Goal: Information Seeking & Learning: Compare options

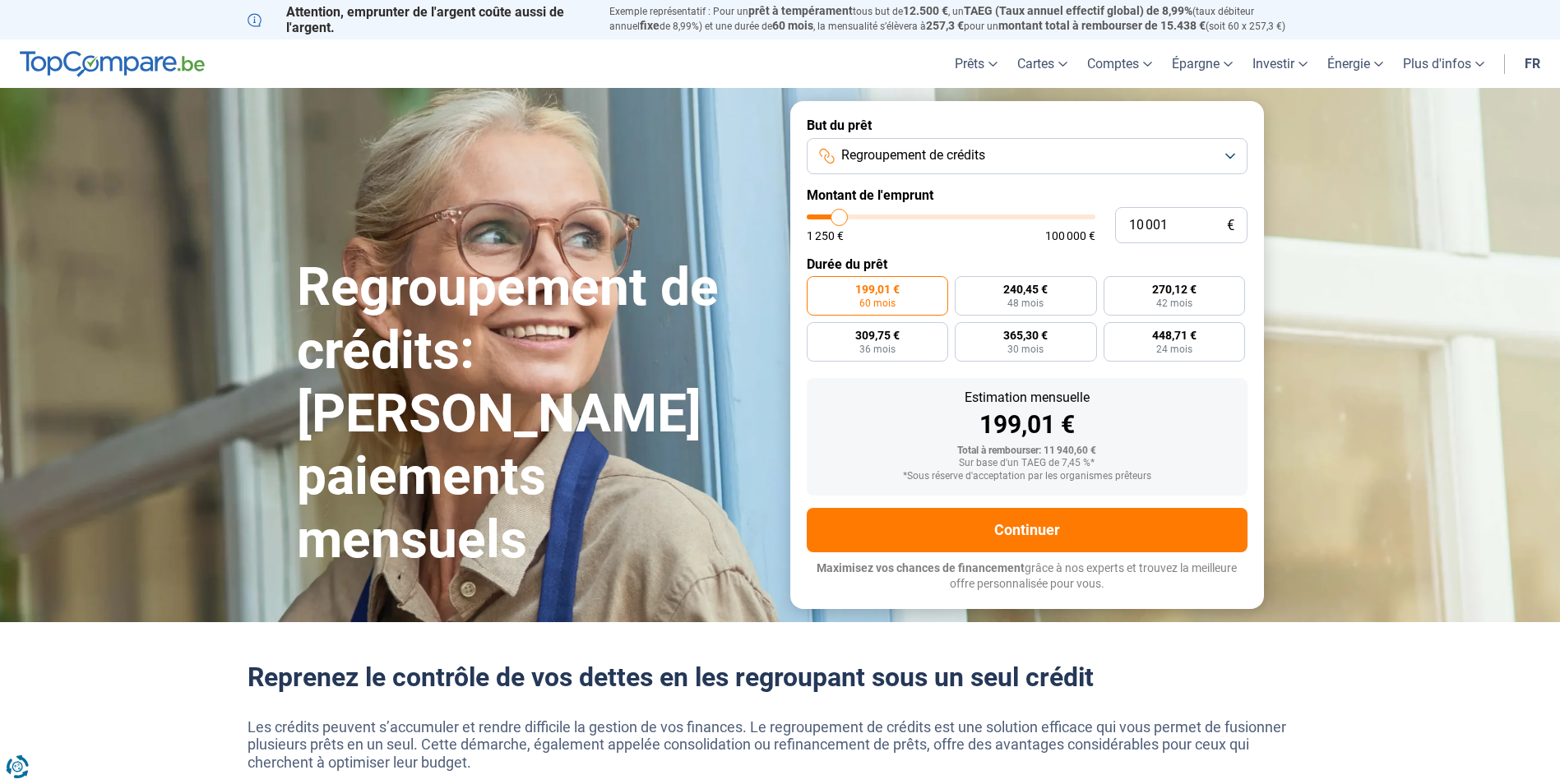
click at [957, 163] on span "Regroupement de crédits" at bounding box center [912, 155] width 143 height 18
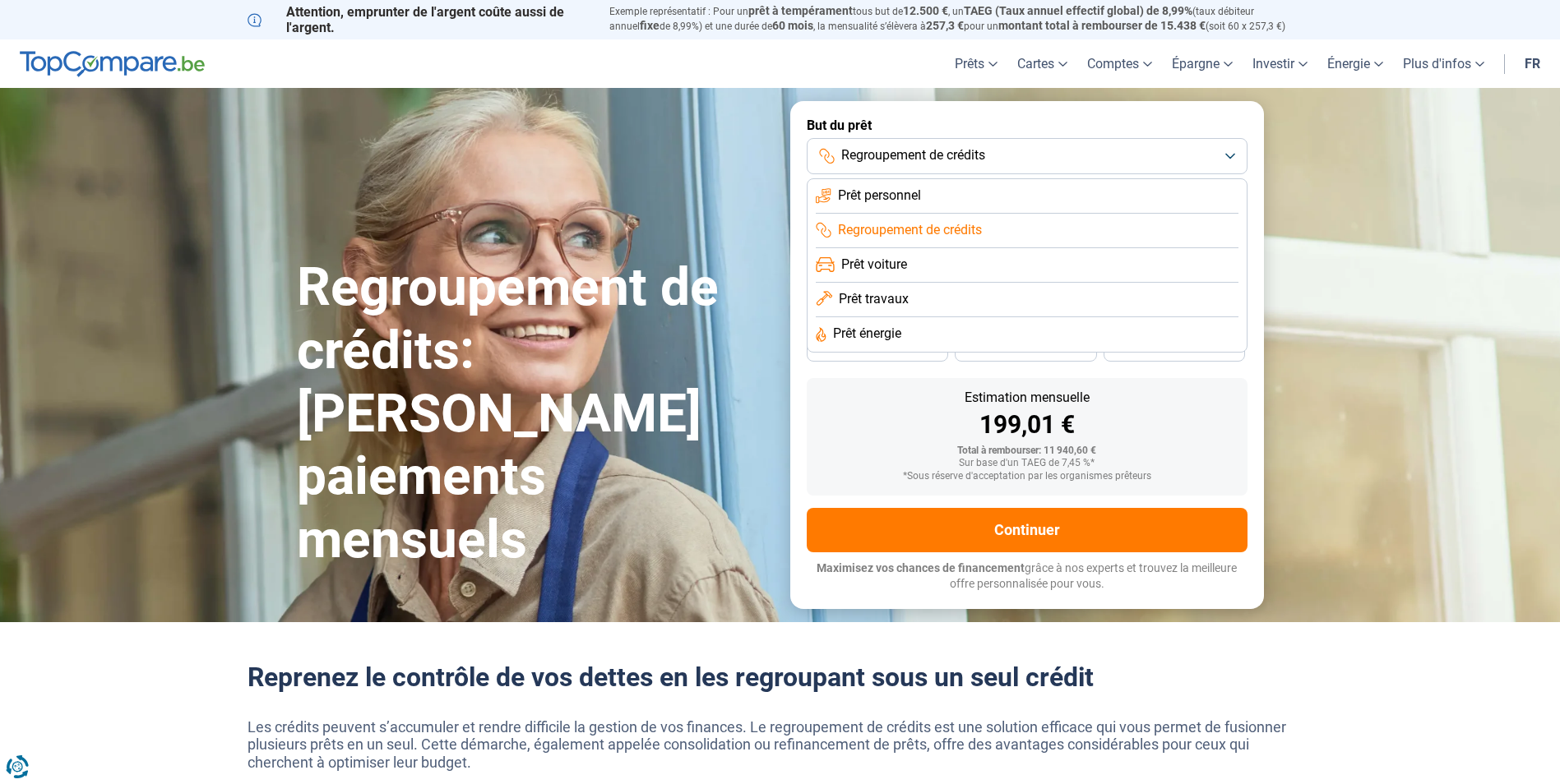
click at [903, 231] on span "Regroupement de crédits" at bounding box center [909, 230] width 143 height 18
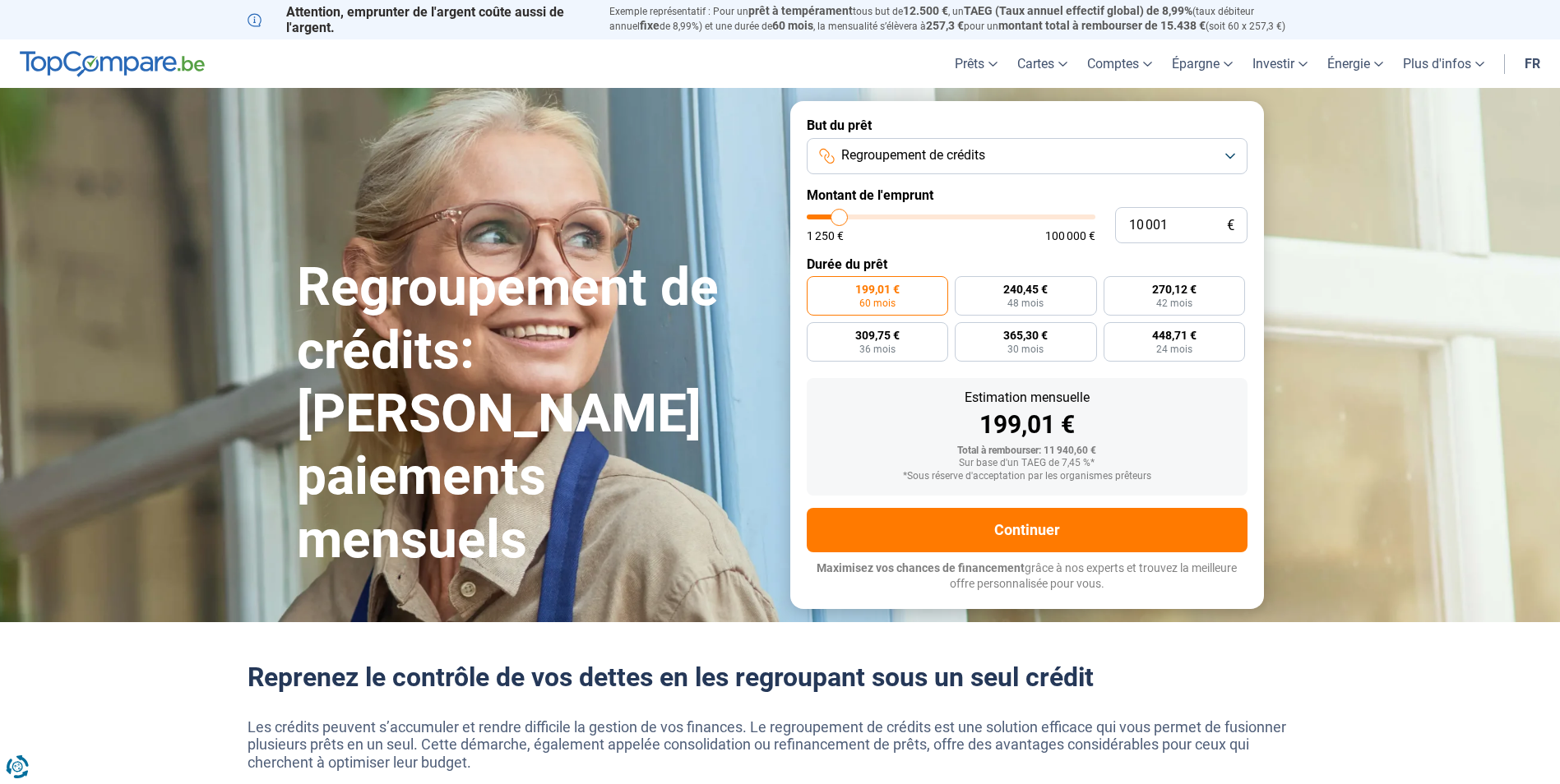
type input "10 250"
type input "10250"
type input "11 000"
type input "11000"
type input "14 000"
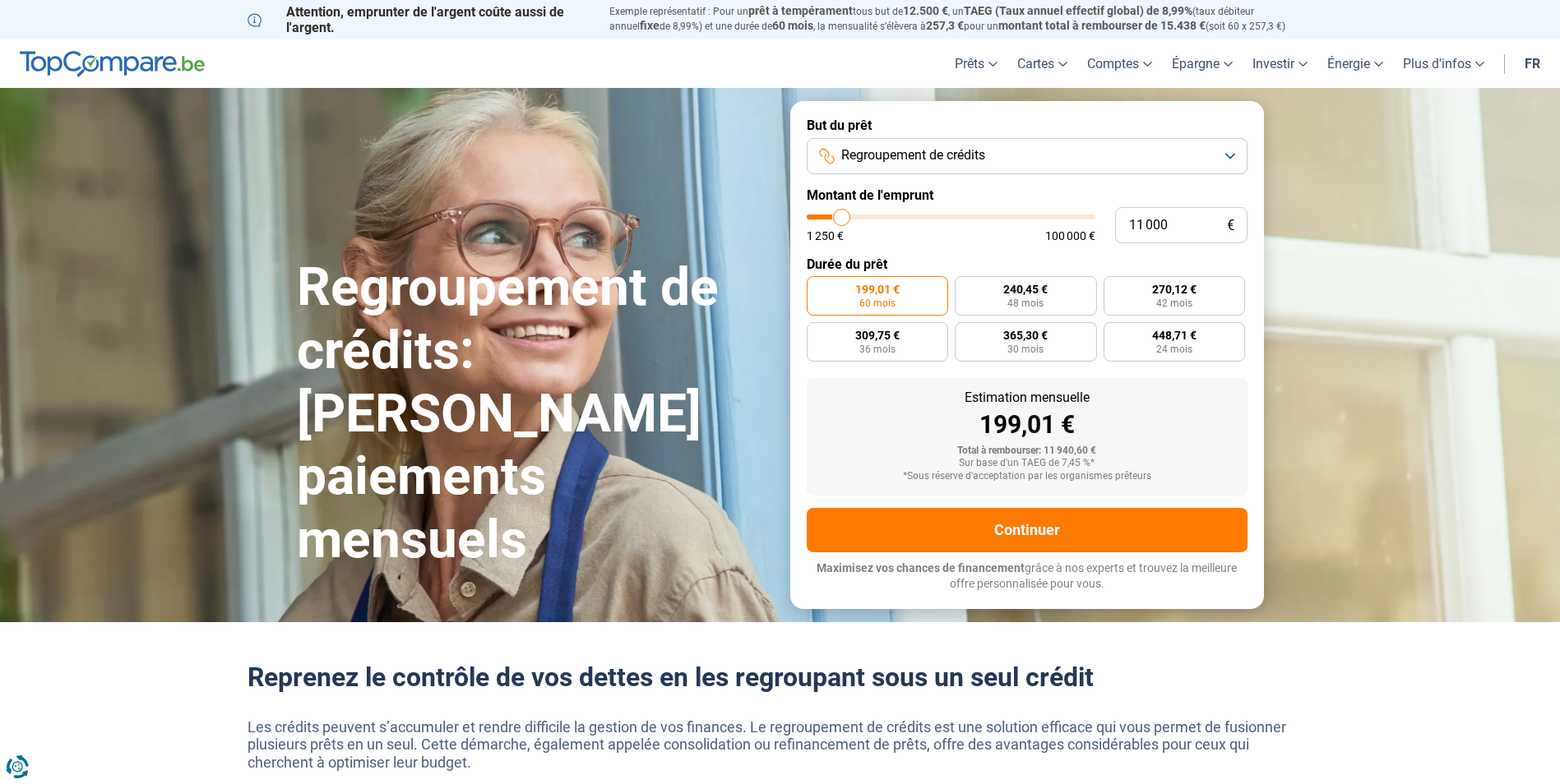
type input "14000"
type input "18 500"
type input "18500"
type input "24 250"
type input "24250"
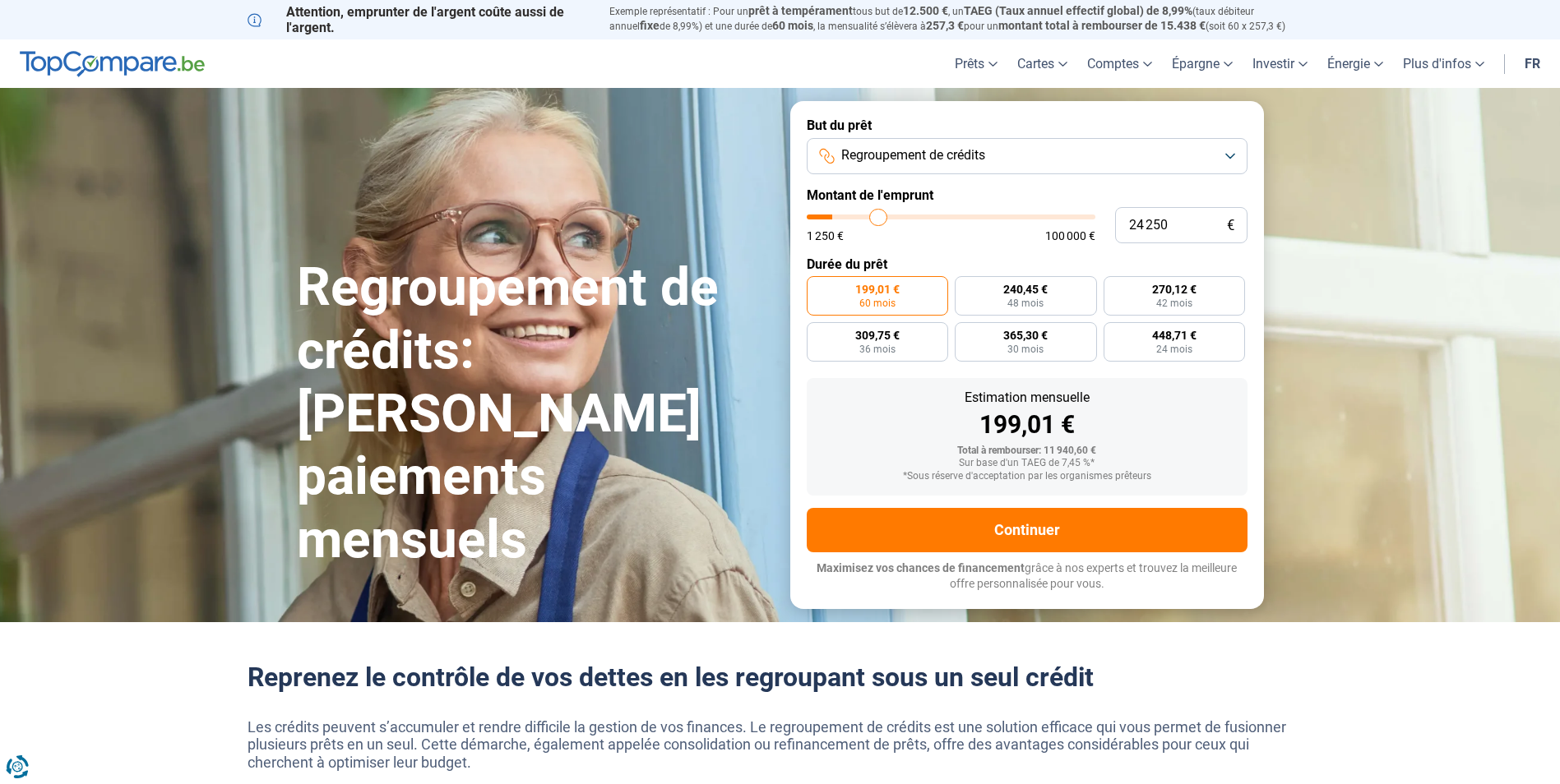
type input "30 750"
type input "30750"
type input "40 750"
type input "40750"
type input "48 000"
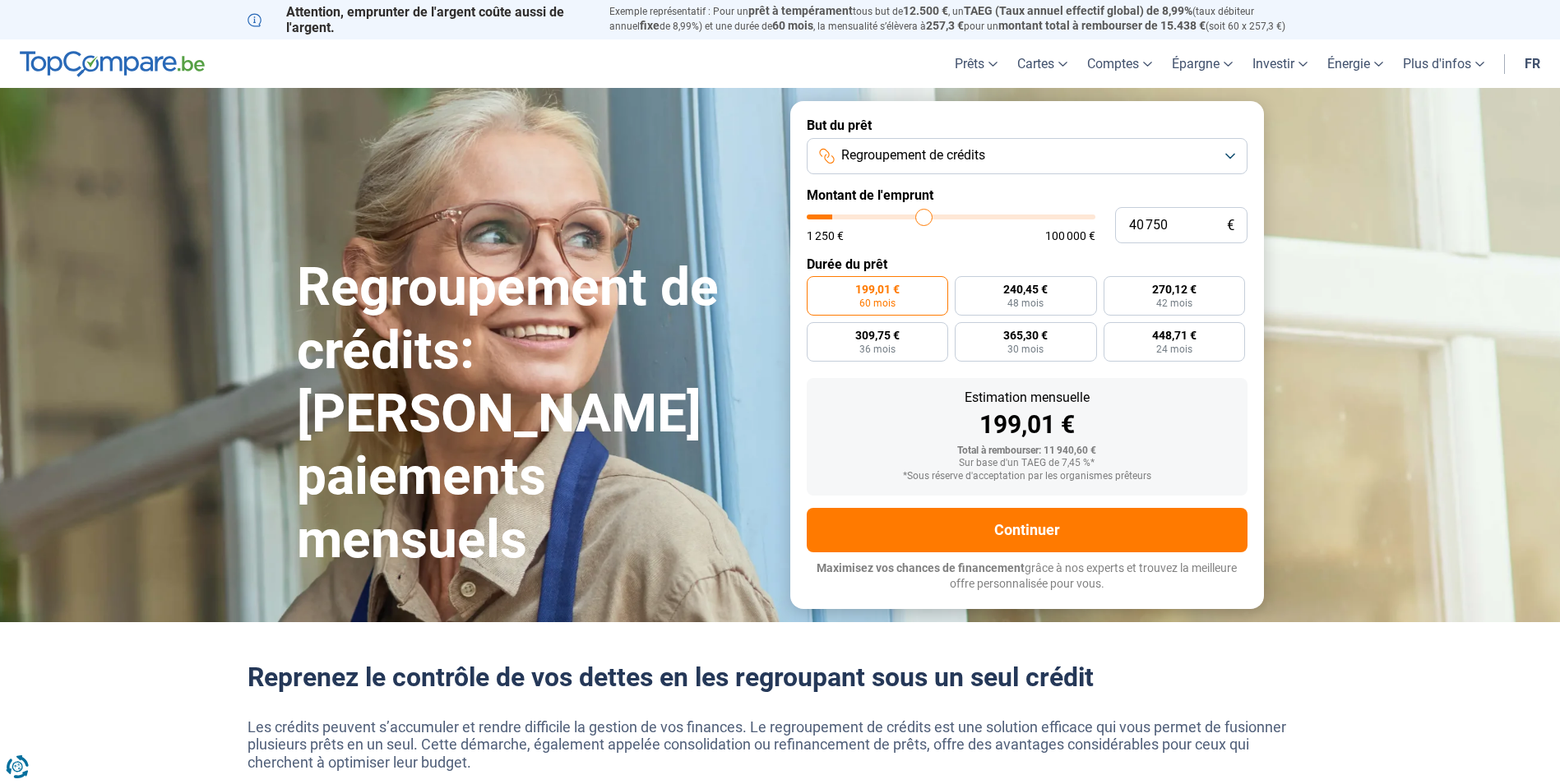
type input "48000"
type input "56 000"
type input "56000"
type input "62 250"
type input "62250"
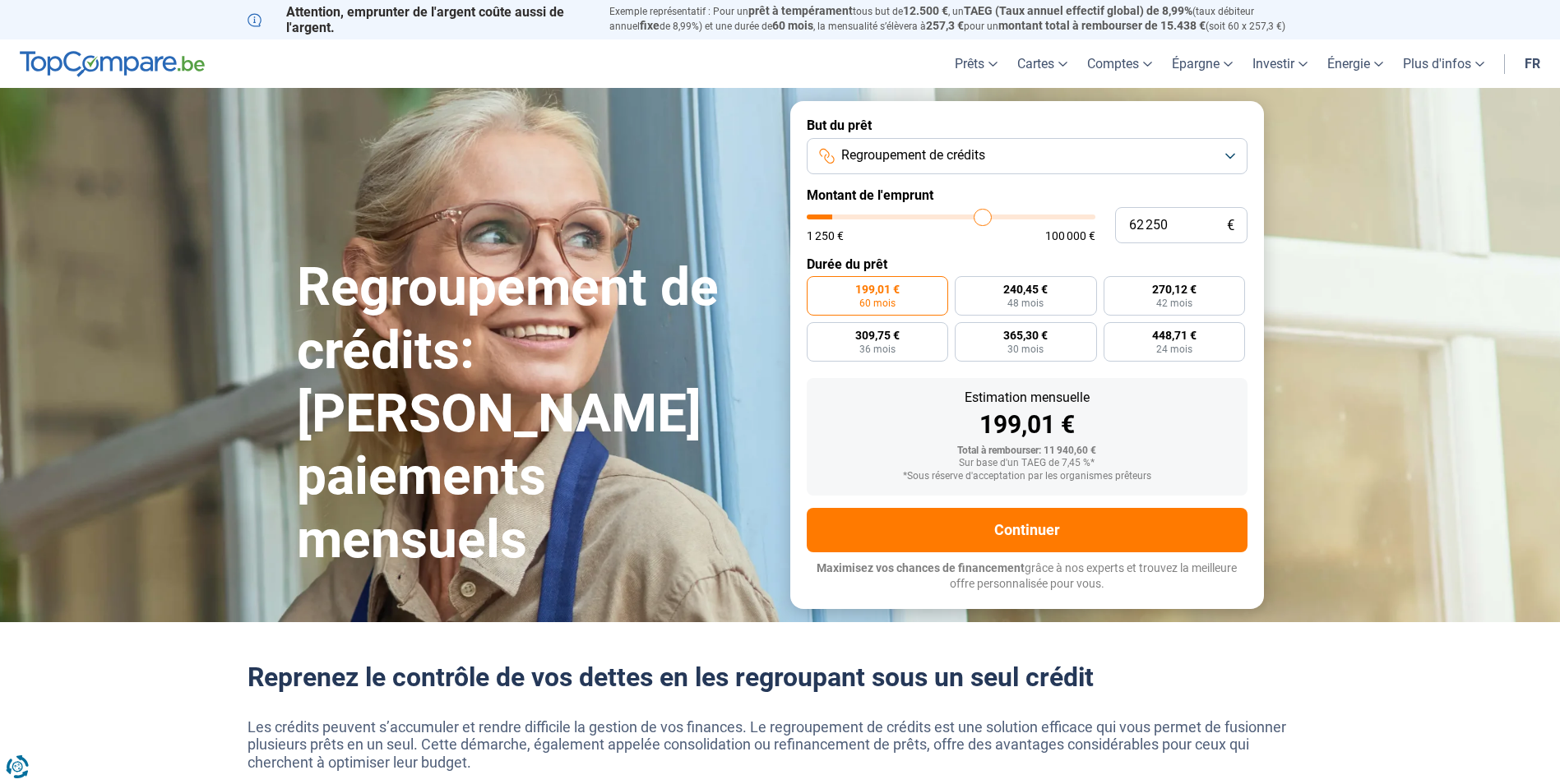
type input "66 750"
type input "66750"
type input "68 000"
type input "68000"
type input "69 250"
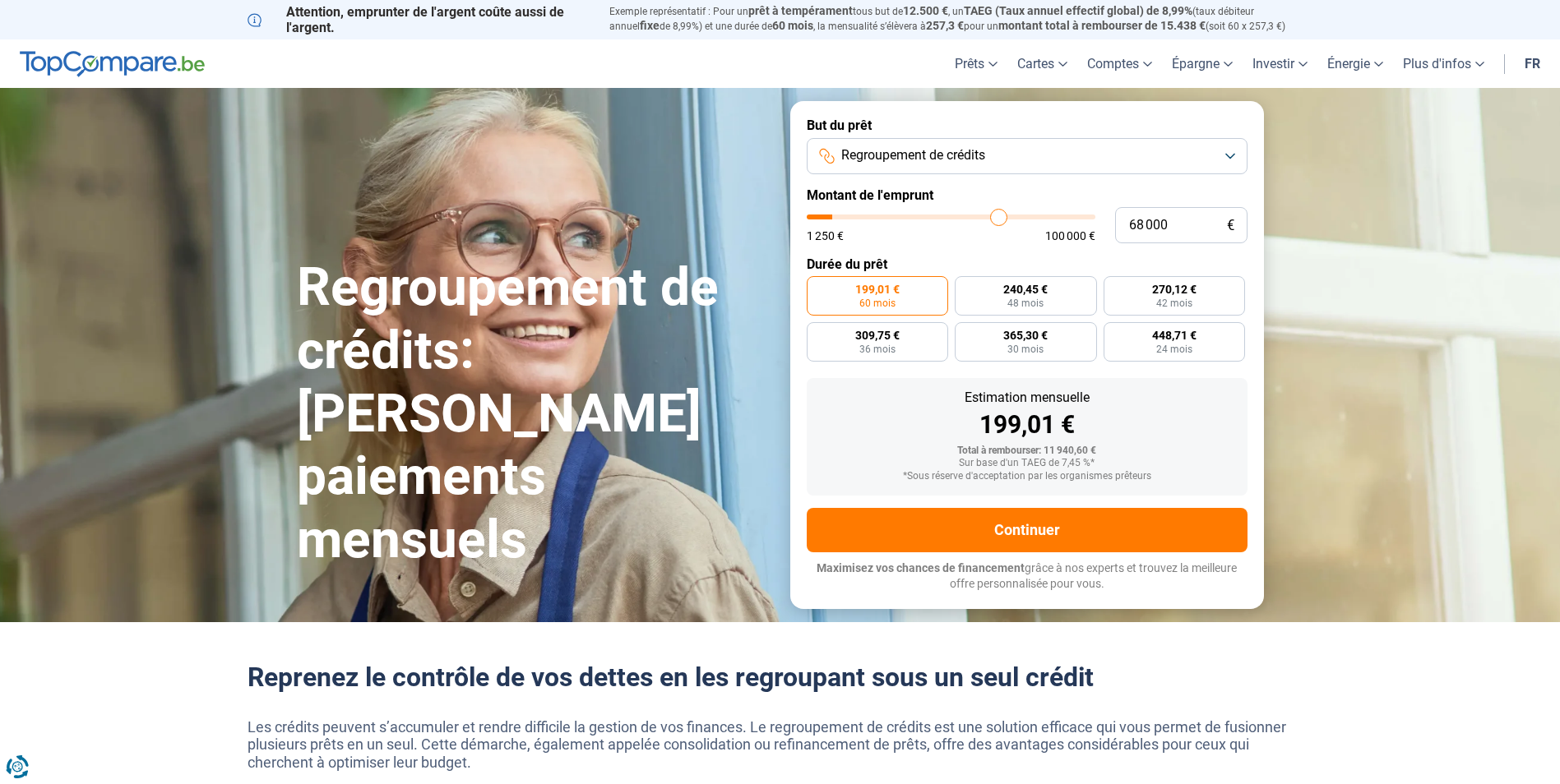
type input "69250"
type input "69 750"
type input "69750"
type input "72 250"
type input "72250"
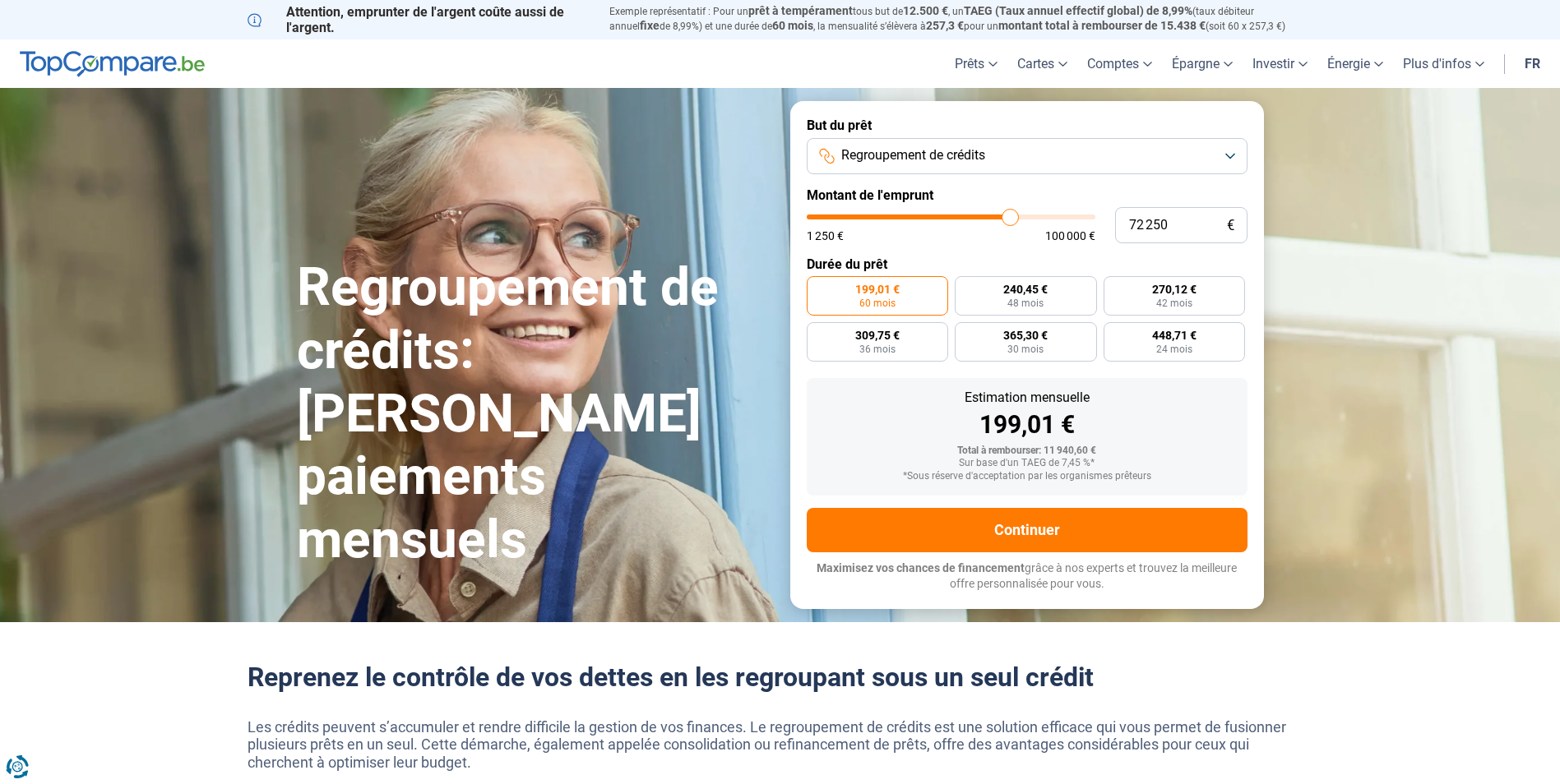
type input "77 000"
type input "77000"
type input "82 500"
type input "82500"
type input "87 250"
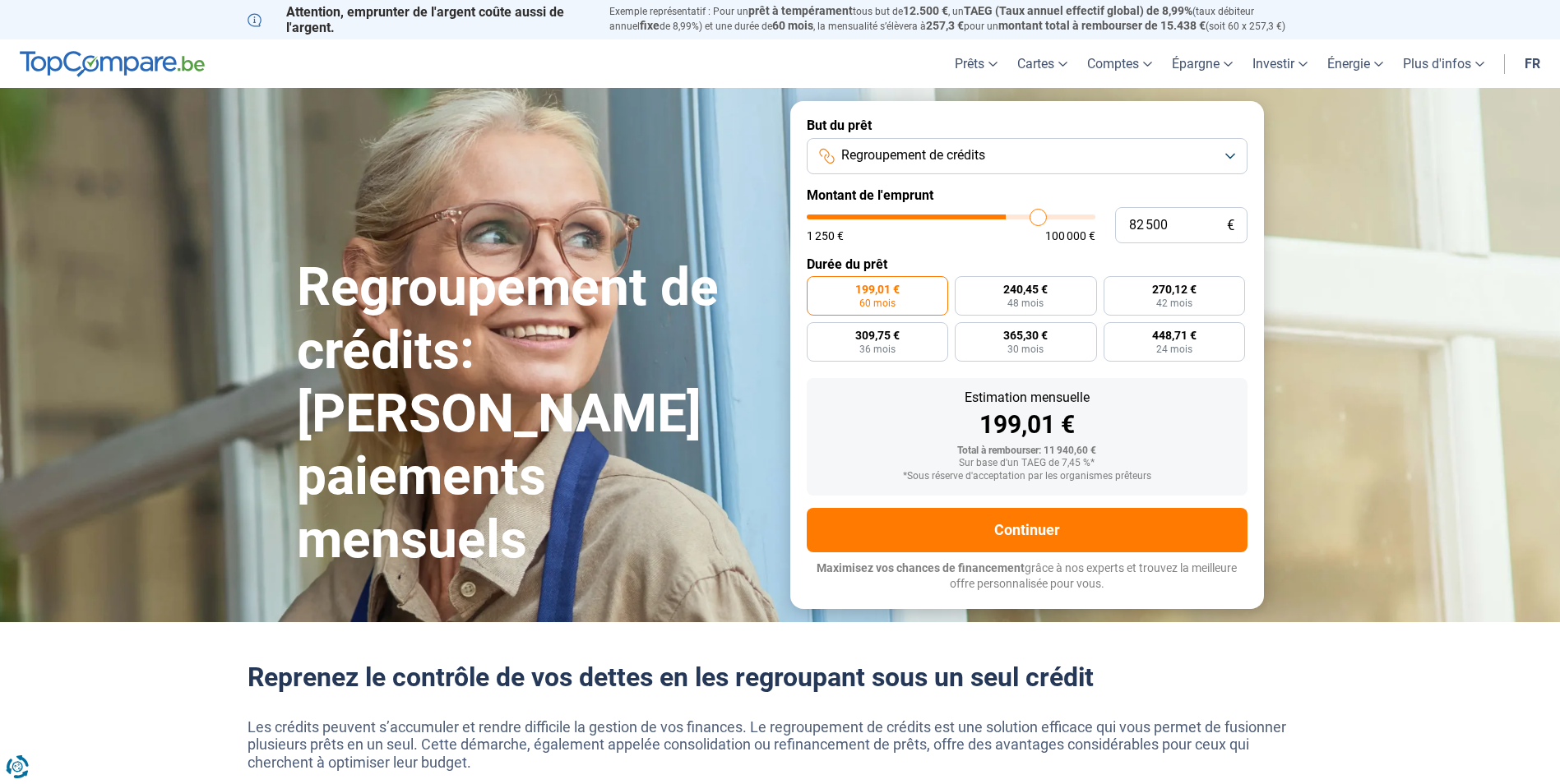
type input "87250"
type input "91 000"
type input "91000"
type input "92 500"
type input "92500"
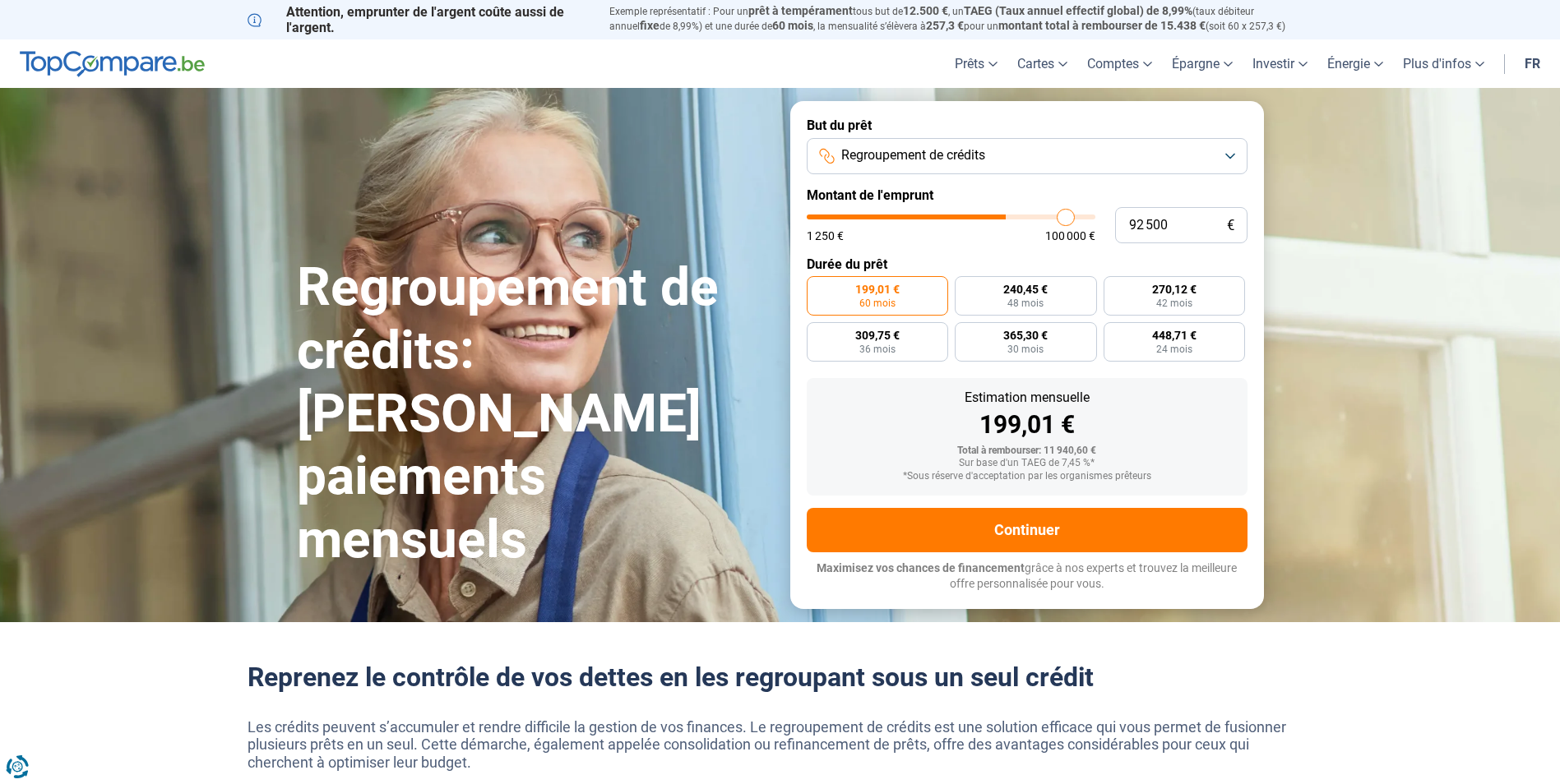
type input "92 750"
type input "92750"
type input "93 000"
type input "93000"
type input "93 500"
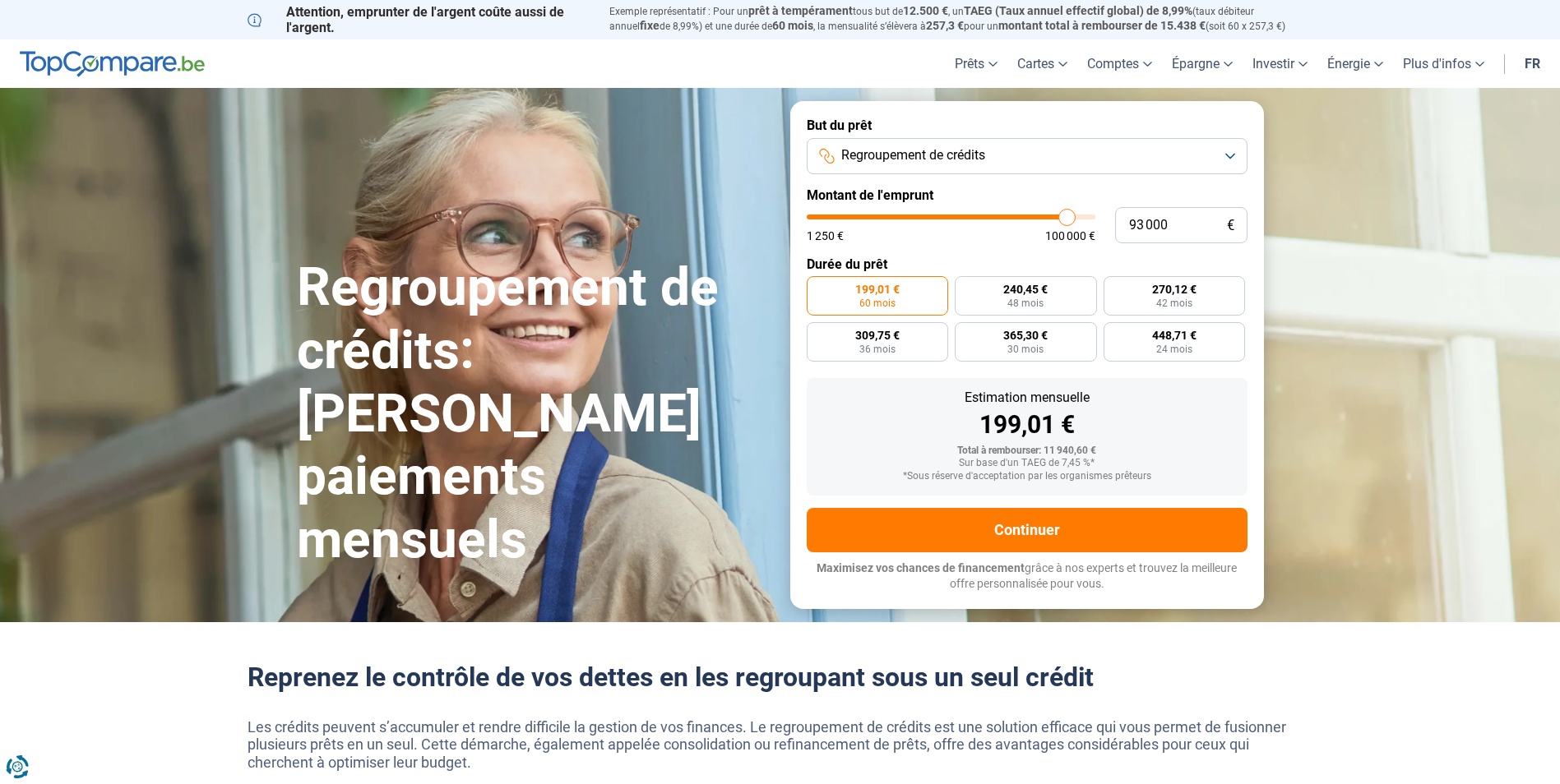
type input "93500"
type input "94 000"
type input "94000"
type input "94 500"
type input "94500"
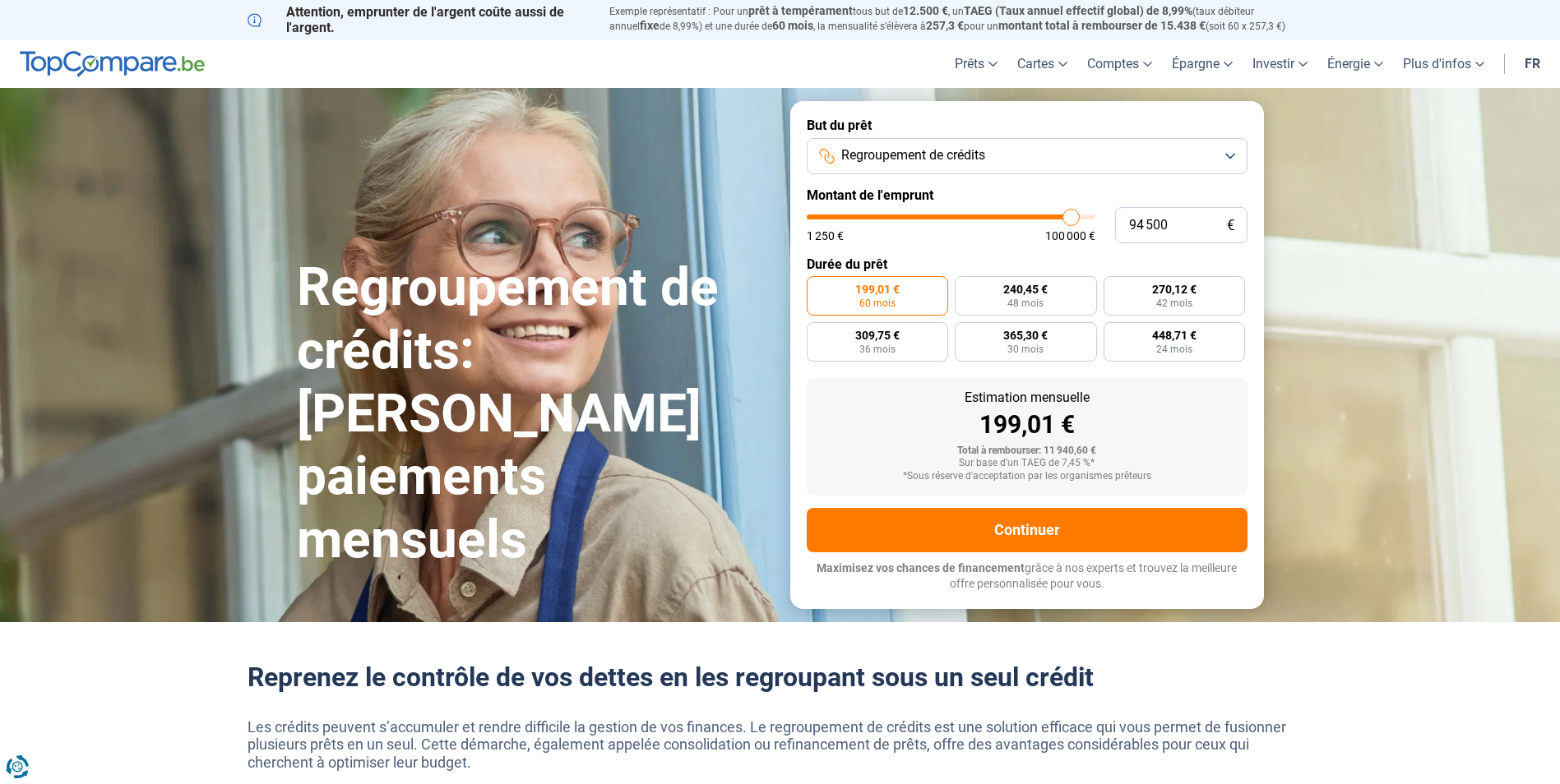
type input "94 750"
type input "94750"
type input "95 750"
type input "95750"
type input "97 000"
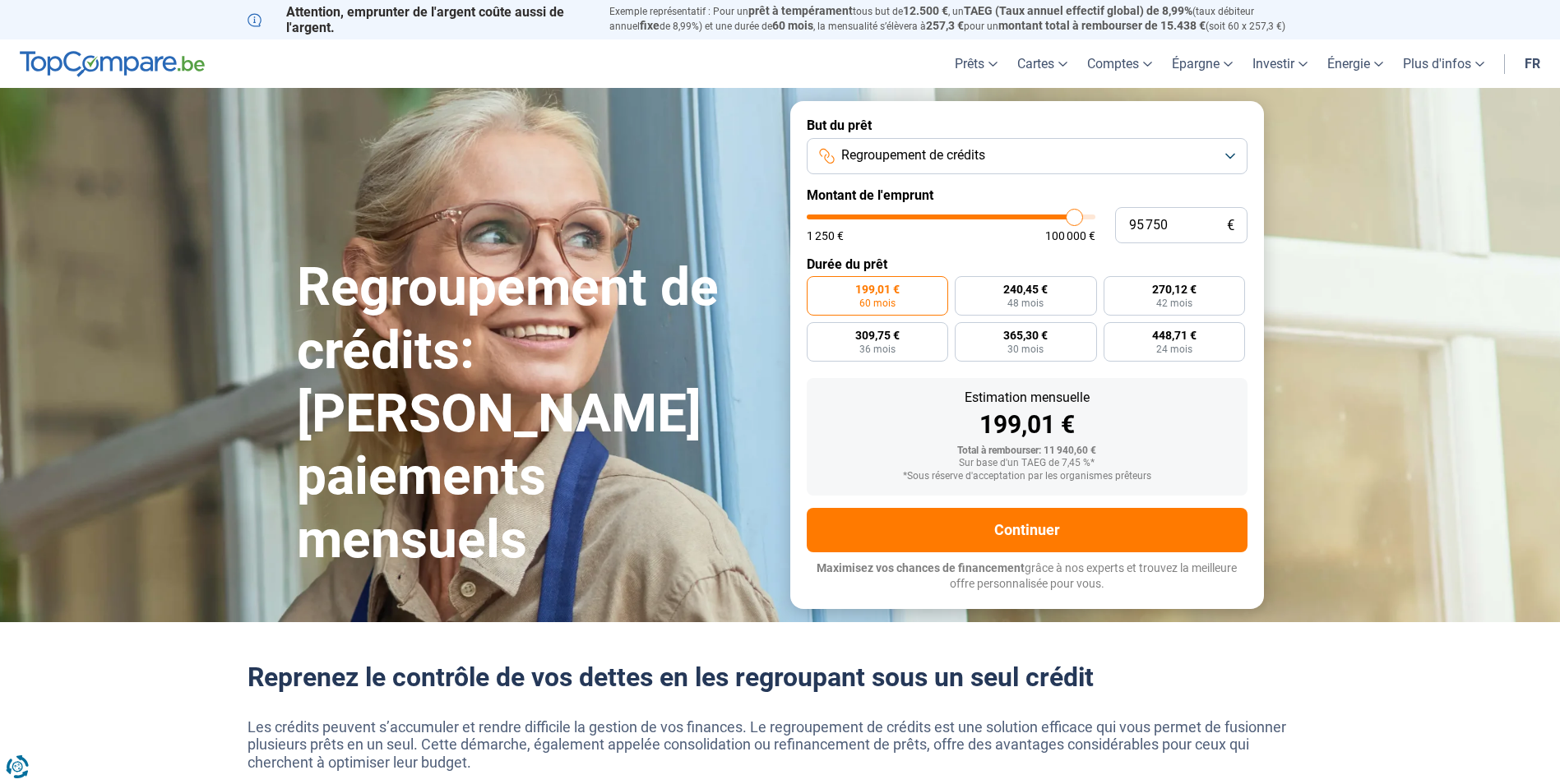
type input "97000"
type input "98 500"
type input "98500"
type input "99 000"
type input "99000"
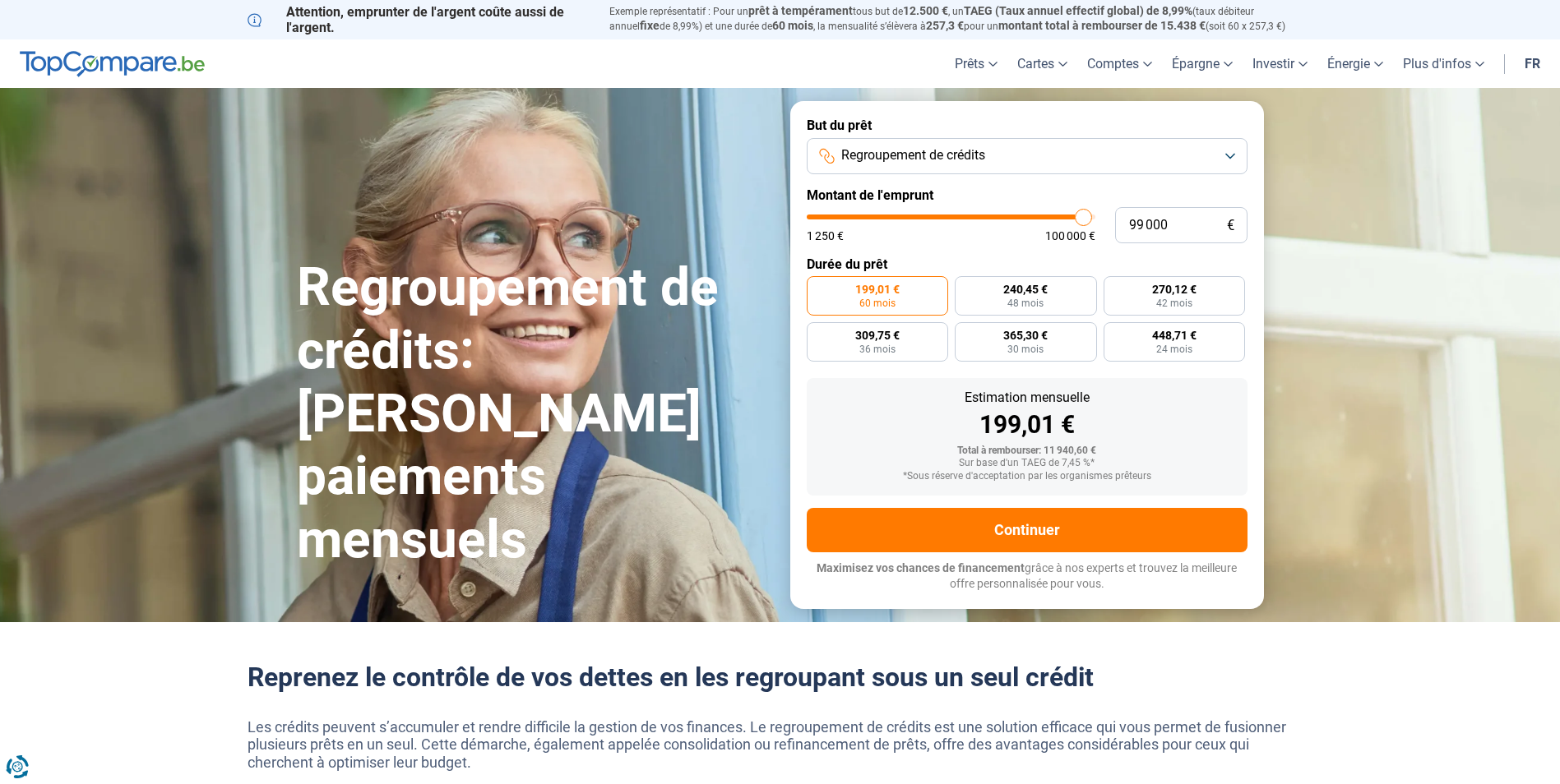
type input "99 250"
type input "99250"
type input "100 000"
drag, startPoint x: 839, startPoint y: 220, endPoint x: 1093, endPoint y: 235, distance: 254.4
type input "100000"
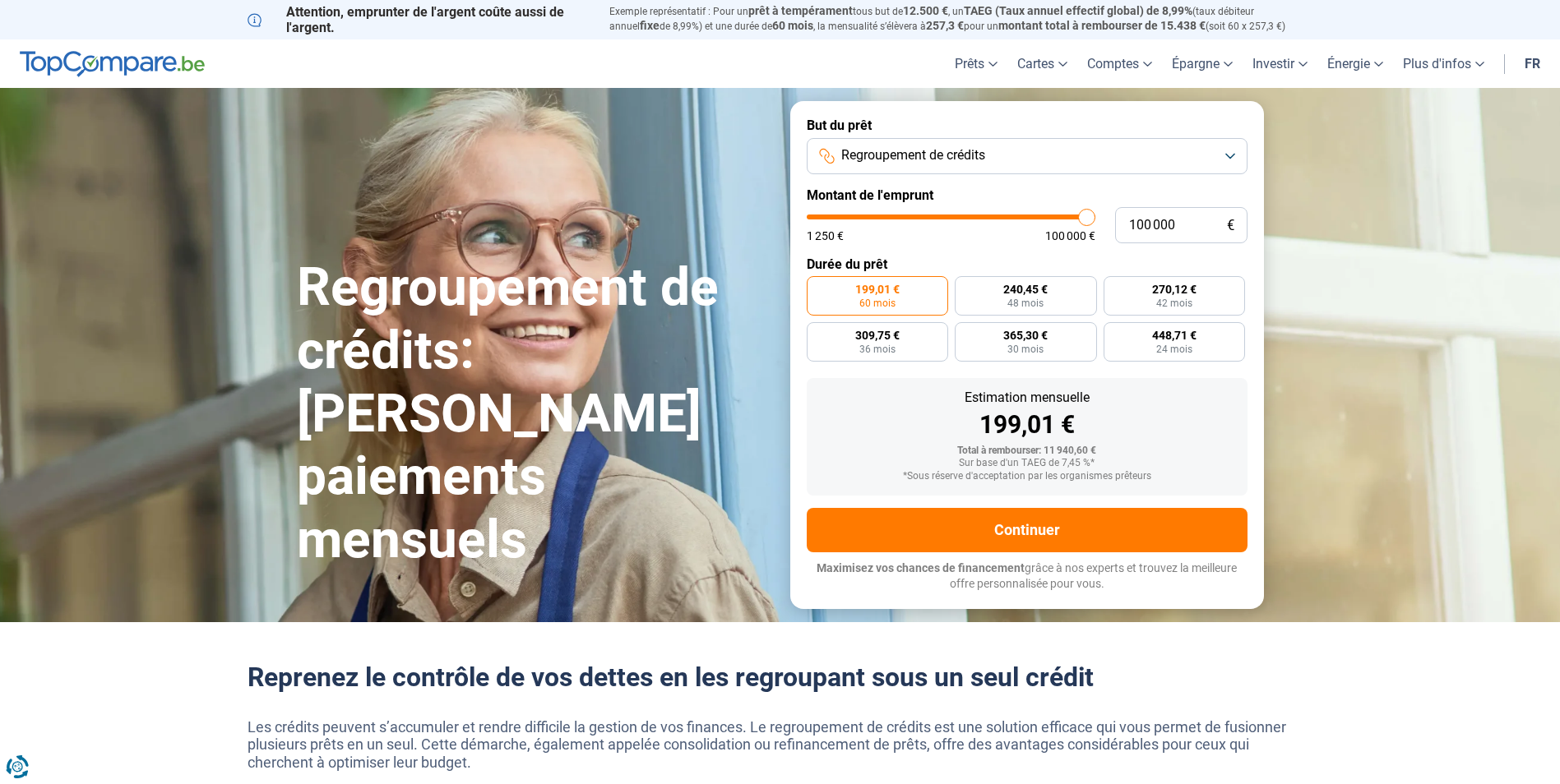
click at [1093, 219] on input "range" at bounding box center [951, 217] width 289 height 5
radio input "false"
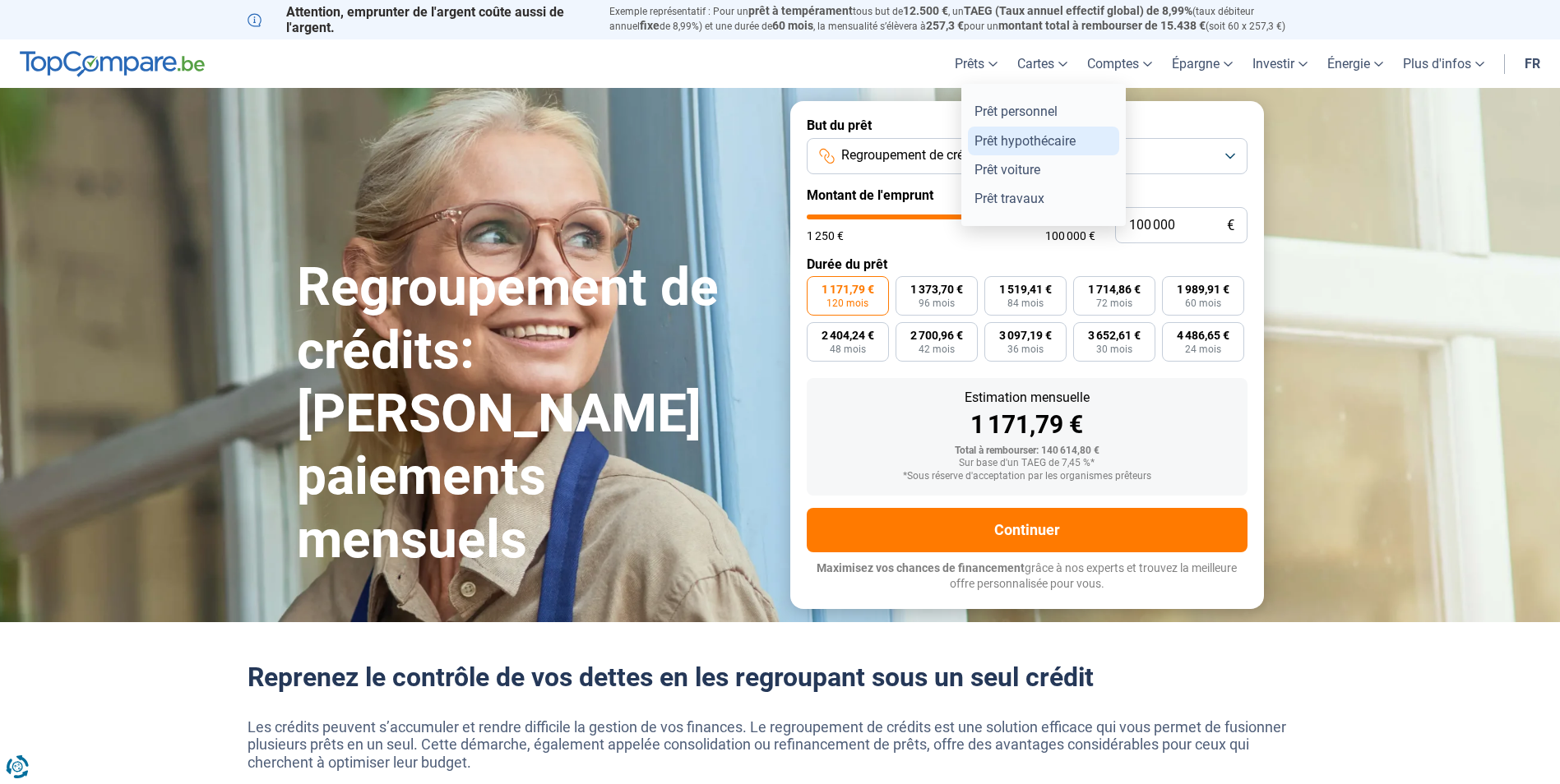
click at [997, 138] on link "Prêt hypothécaire" at bounding box center [1043, 140] width 151 height 29
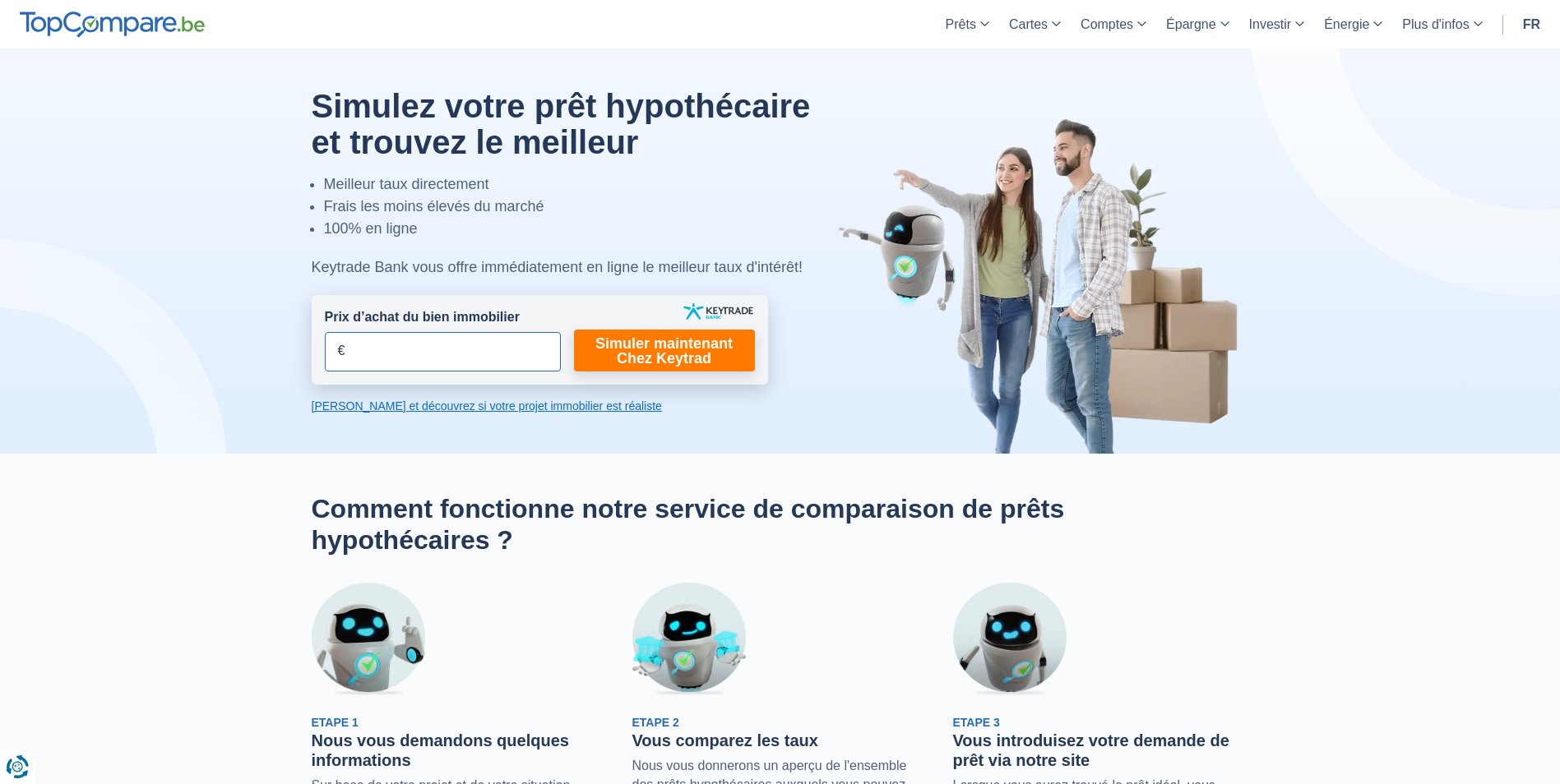
click at [383, 339] on input "Prix d’achat du bien immobilier" at bounding box center [442, 352] width 236 height 40
click at [413, 346] on input "Prix d’achat du bien immobilier" at bounding box center [442, 352] width 236 height 40
type input "250.000"
click at [605, 343] on link "Simuler maintenant Chez Keytrad" at bounding box center [664, 350] width 181 height 42
click at [611, 345] on link "Simuler maintenant Chez Keytrad" at bounding box center [664, 350] width 181 height 42
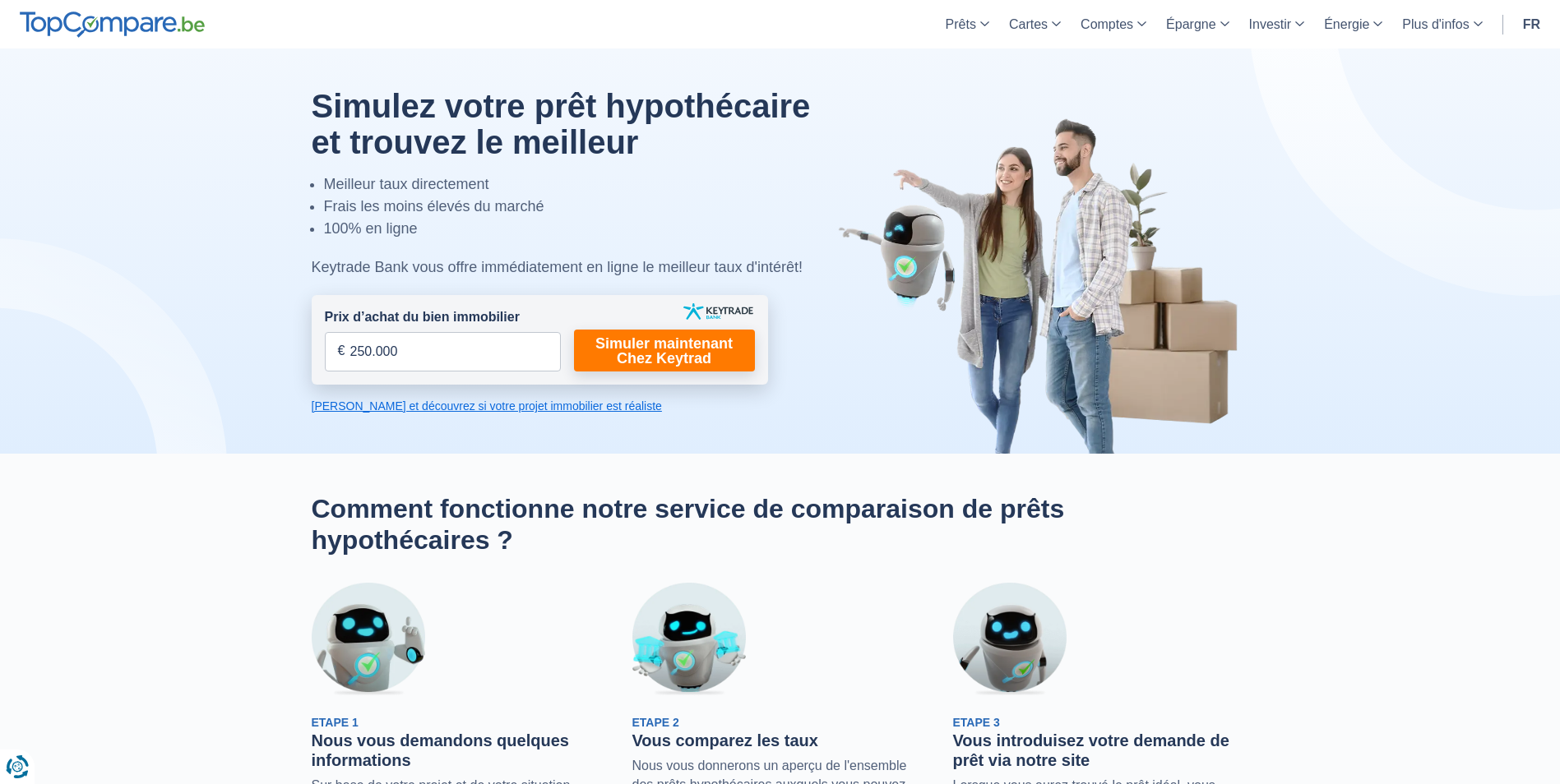
click at [563, 404] on link "Calculez et découvrez si votre projet immobilier est réaliste" at bounding box center [539, 405] width 456 height 17
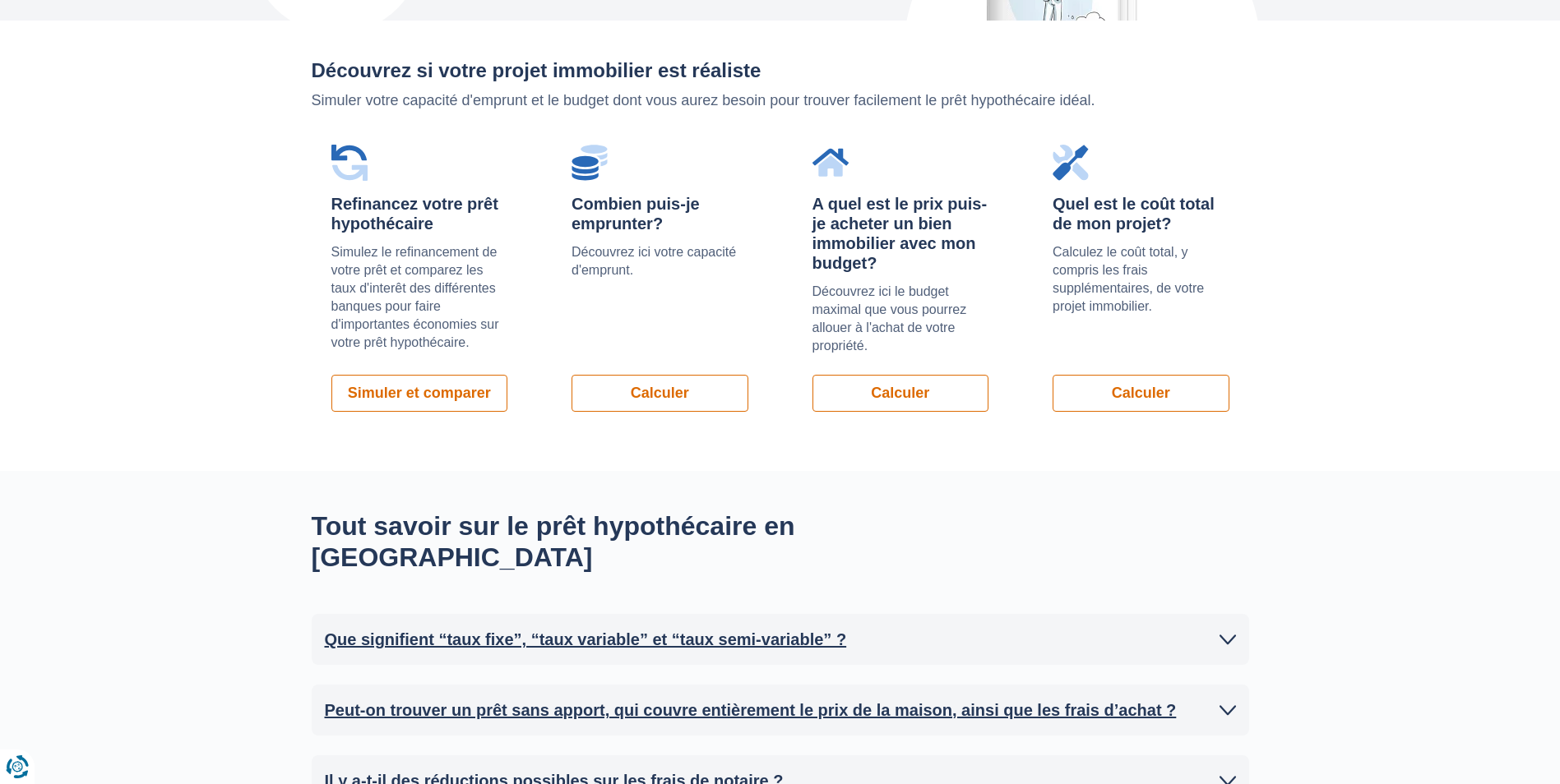
scroll to position [1166, 0]
